Goal: Check status: Check status

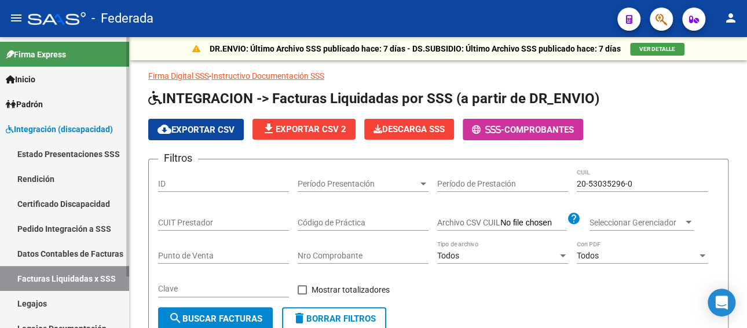
scroll to position [0, 56]
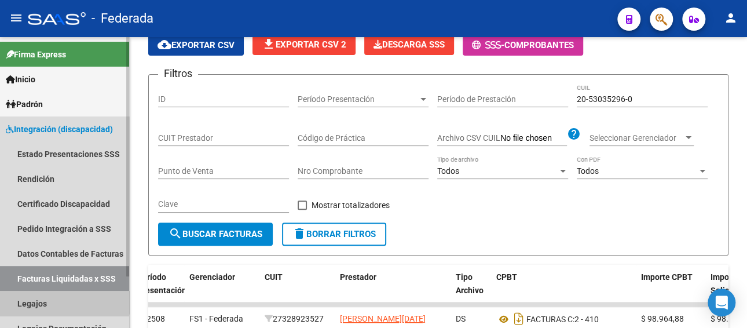
click at [60, 300] on link "Legajos" at bounding box center [64, 303] width 129 height 25
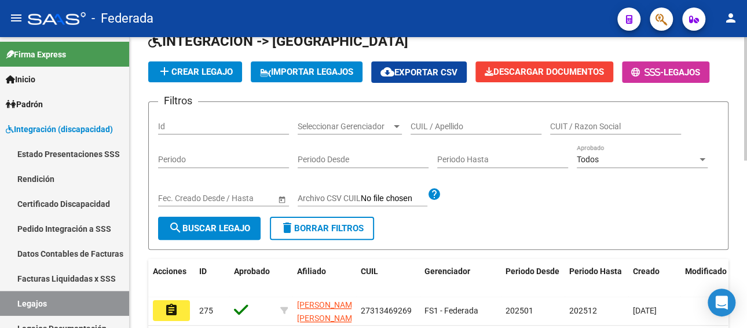
scroll to position [27, 0]
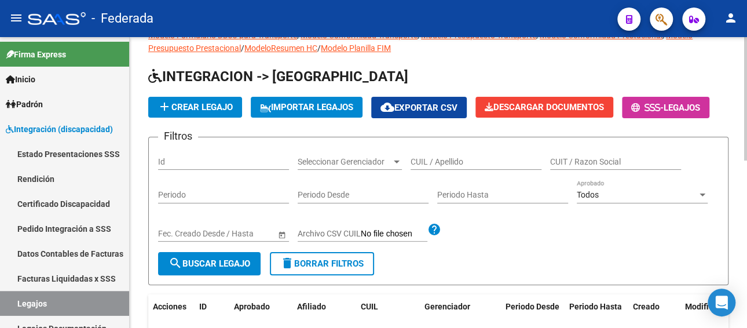
paste input "[PERSON_NAME]"
click at [464, 162] on input "[PERSON_NAME]" at bounding box center [476, 162] width 131 height 10
type input "[PERSON_NAME]"
click at [243, 258] on span "search Buscar Legajo" at bounding box center [210, 263] width 82 height 10
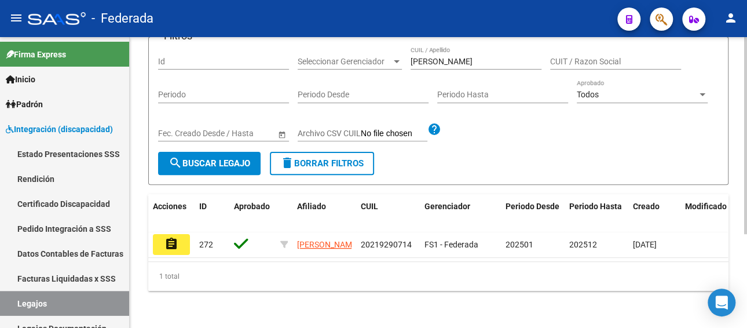
scroll to position [138, 0]
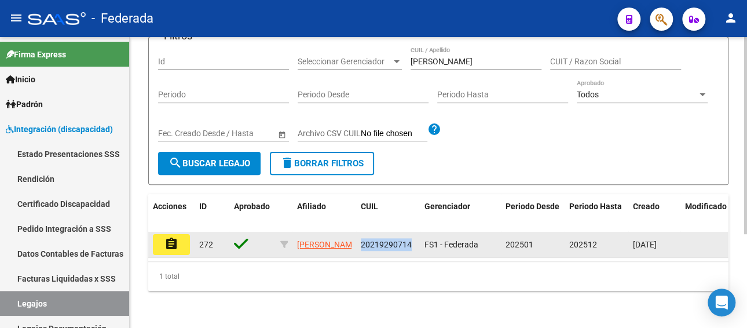
drag, startPoint x: 413, startPoint y: 235, endPoint x: 359, endPoint y: 232, distance: 54.5
click at [359, 232] on datatable-body-cell "20219290714" at bounding box center [388, 244] width 64 height 25
copy span "20219290714"
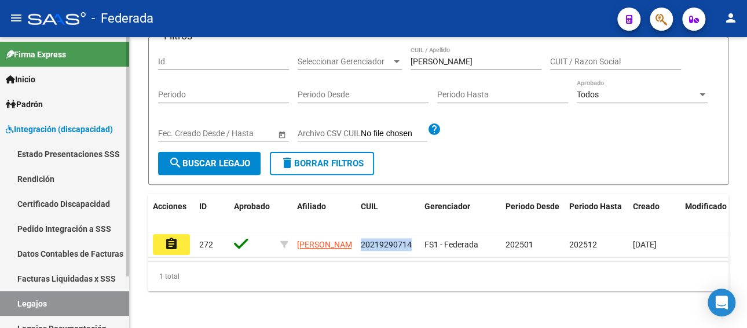
click at [49, 272] on link "Facturas Liquidadas x SSS" at bounding box center [64, 278] width 129 height 25
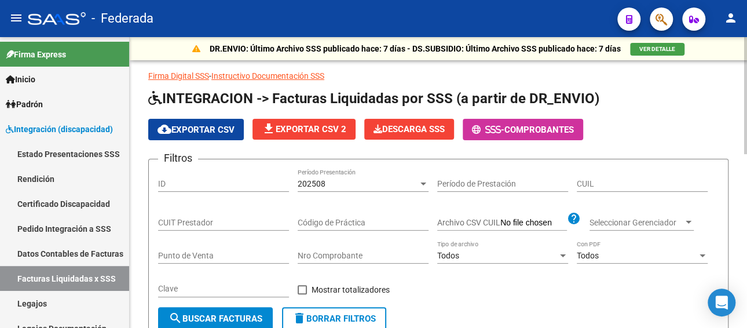
click at [207, 221] on input "CUIT Prestador" at bounding box center [223, 223] width 131 height 10
click at [393, 185] on div "202508" at bounding box center [358, 184] width 120 height 10
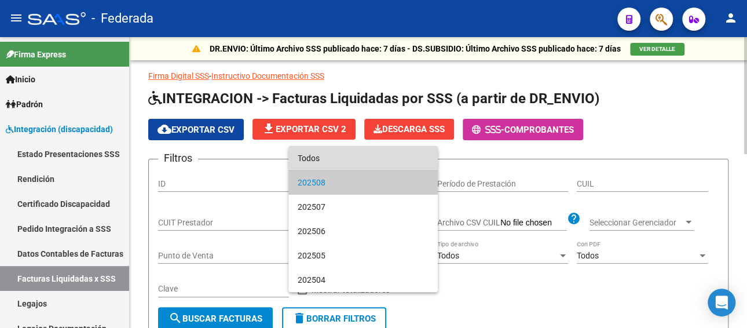
drag, startPoint x: 311, startPoint y: 163, endPoint x: 574, endPoint y: 192, distance: 264.5
click at [313, 163] on span "Todos" at bounding box center [363, 158] width 131 height 24
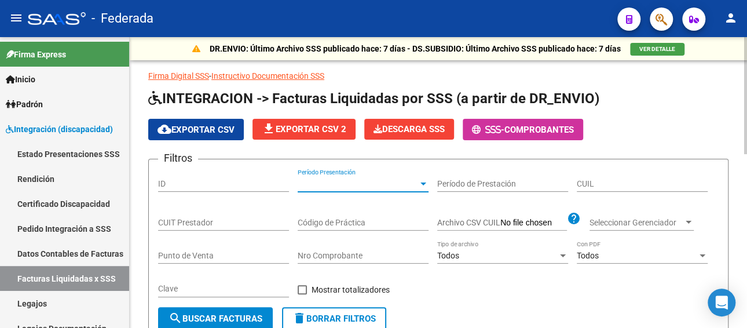
click at [627, 181] on input "CUIL" at bounding box center [642, 184] width 131 height 10
paste input "20-21929071-4"
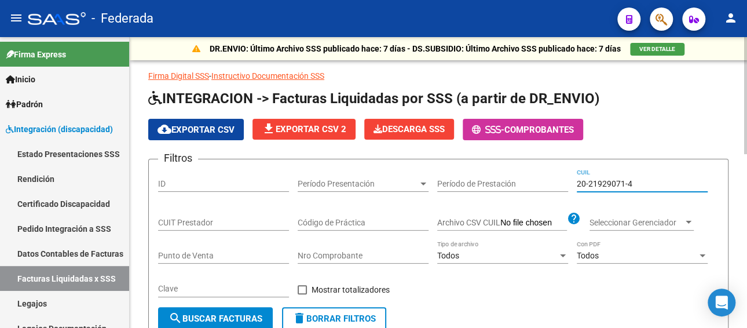
type input "20-21929071-4"
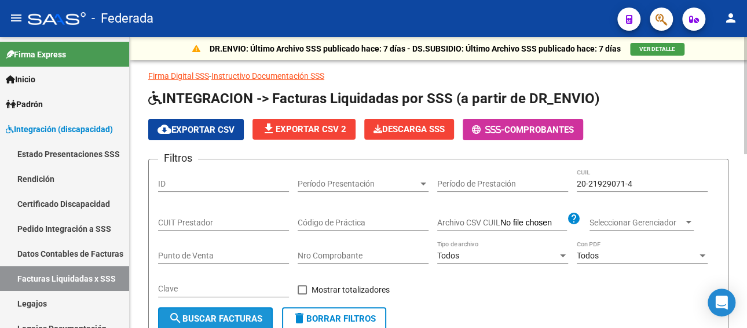
click at [239, 316] on span "search Buscar Facturas" at bounding box center [216, 318] width 94 height 10
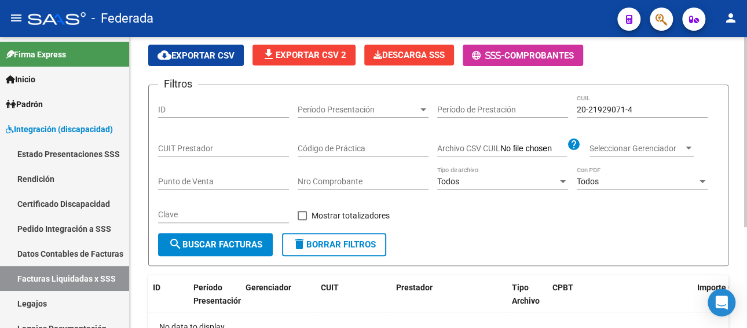
scroll to position [58, 0]
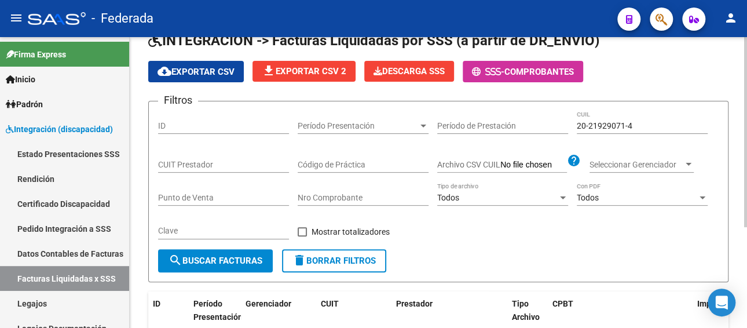
click at [247, 259] on span "search Buscar Facturas" at bounding box center [216, 260] width 94 height 10
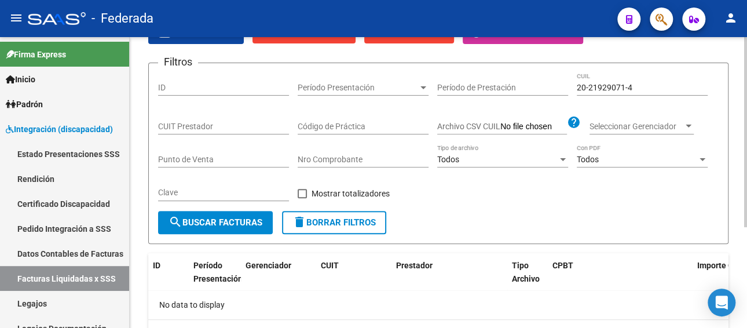
scroll to position [116, 0]
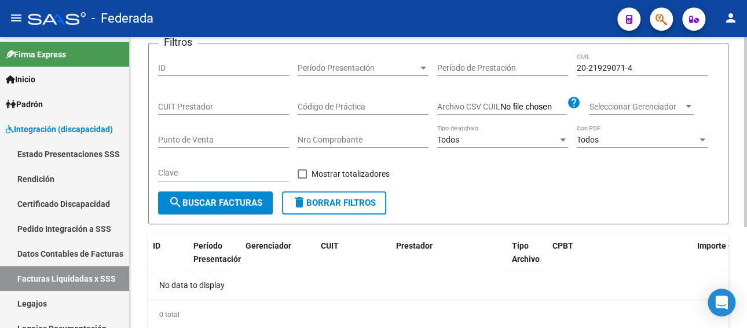
click at [240, 197] on span "search Buscar Facturas" at bounding box center [216, 202] width 94 height 10
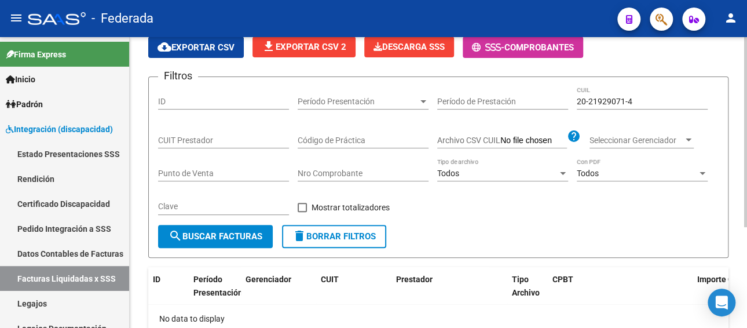
scroll to position [58, 0]
